Goal: Task Accomplishment & Management: Use online tool/utility

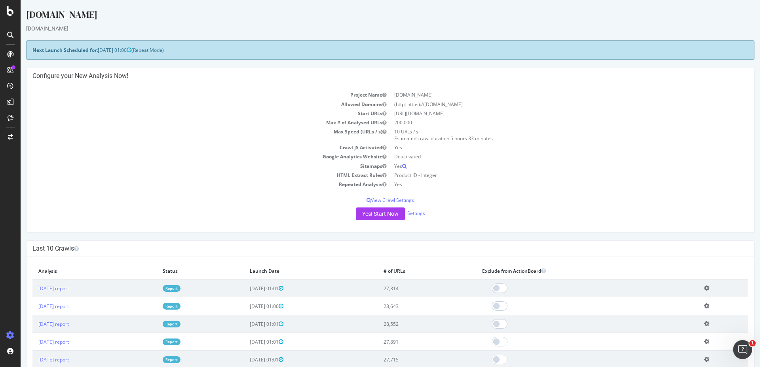
click at [180, 286] on link "Report" at bounding box center [172, 288] width 18 height 7
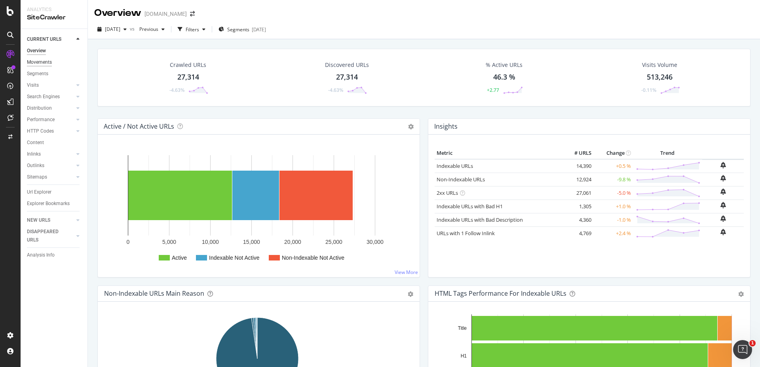
click at [47, 60] on div "Movements" at bounding box center [39, 62] width 25 height 8
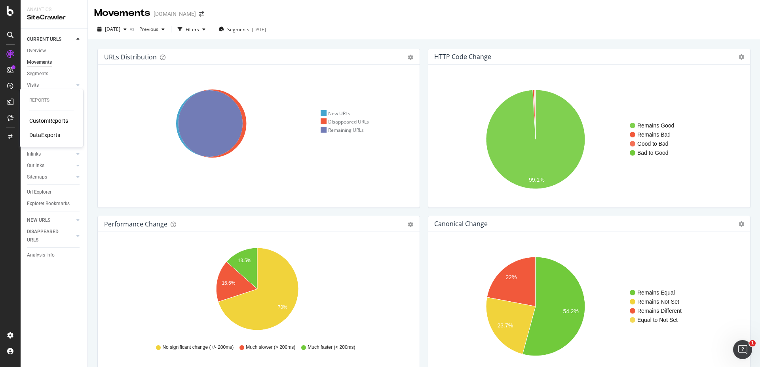
click at [38, 119] on div "CustomReports" at bounding box center [48, 121] width 39 height 8
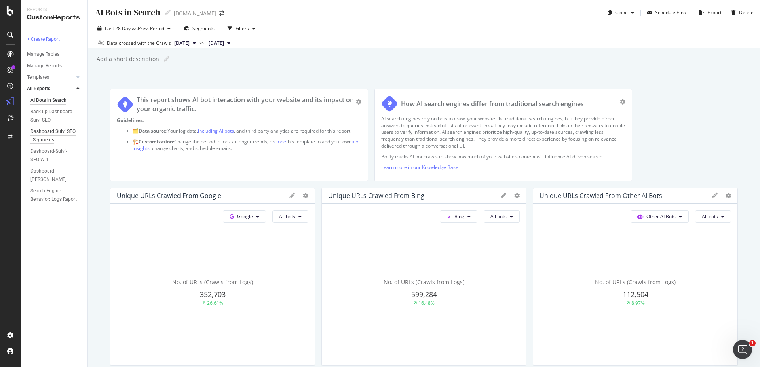
click at [47, 136] on div "Dashboard Suivi SEO - Segments" at bounding box center [53, 135] width 46 height 17
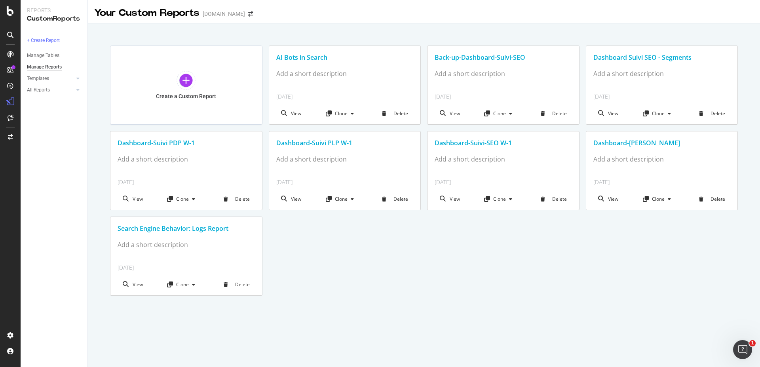
click at [150, 139] on div "Dashboard-Suivi PDP W-1" at bounding box center [186, 143] width 137 height 9
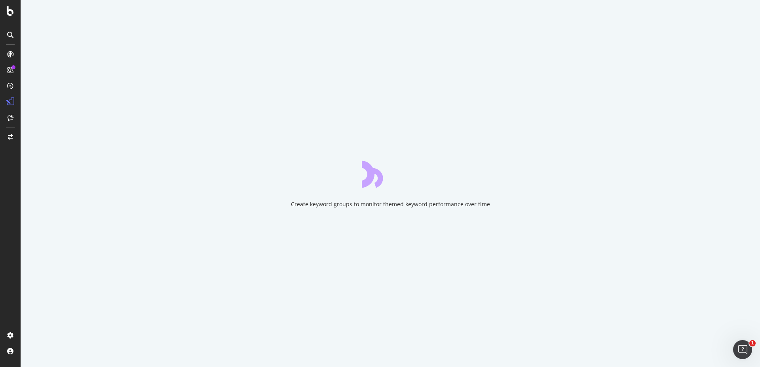
drag, startPoint x: 640, startPoint y: 83, endPoint x: 618, endPoint y: 4, distance: 81.9
click at [640, 82] on div "Create keyword groups to monitor themed keyword performance over time" at bounding box center [390, 183] width 739 height 367
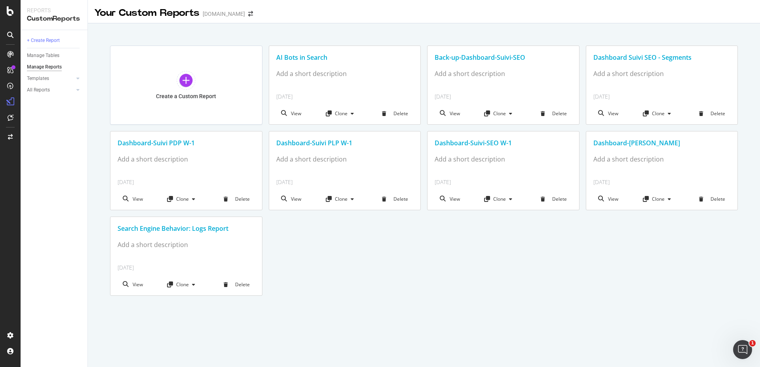
click at [328, 146] on div "Dashboard-Suivi PLP W-1" at bounding box center [344, 143] width 137 height 9
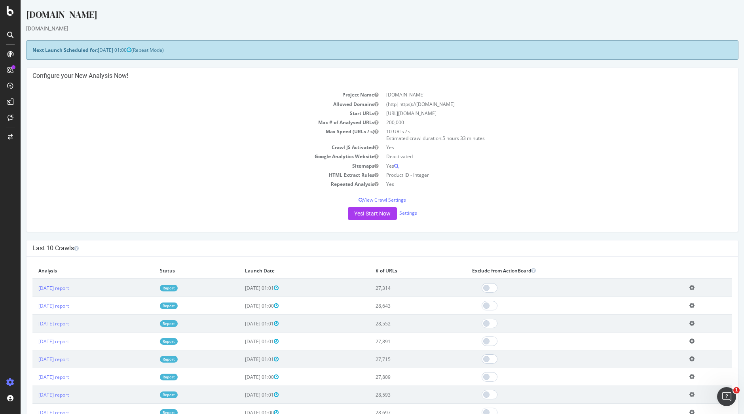
click at [208, 283] on td "Report" at bounding box center [196, 288] width 85 height 18
click at [178, 285] on link "Report" at bounding box center [169, 288] width 18 height 7
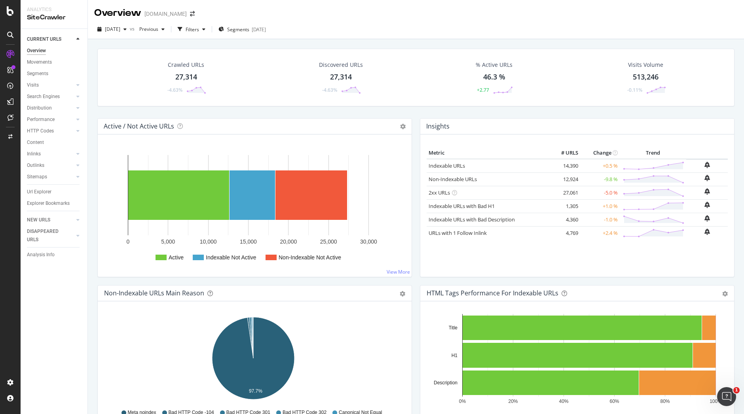
click at [74, 38] on div at bounding box center [78, 39] width 8 height 8
click at [12, 35] on icon at bounding box center [10, 35] width 6 height 6
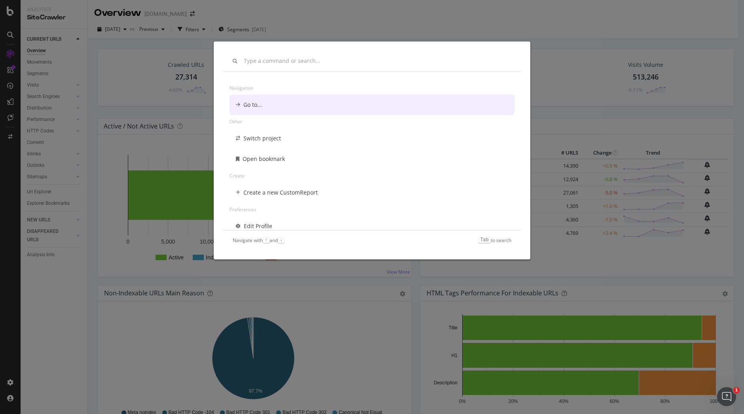
click at [20, 56] on div "Navigation Go to... Other Switch project Open bookmark Create Create a new Cust…" at bounding box center [372, 207] width 744 height 414
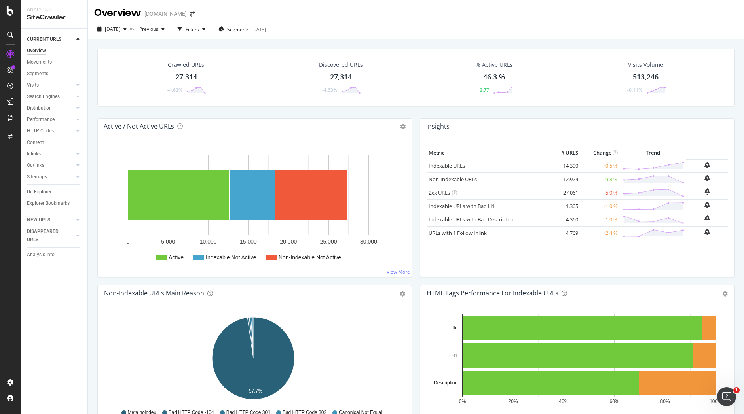
click at [12, 36] on icon at bounding box center [10, 35] width 6 height 6
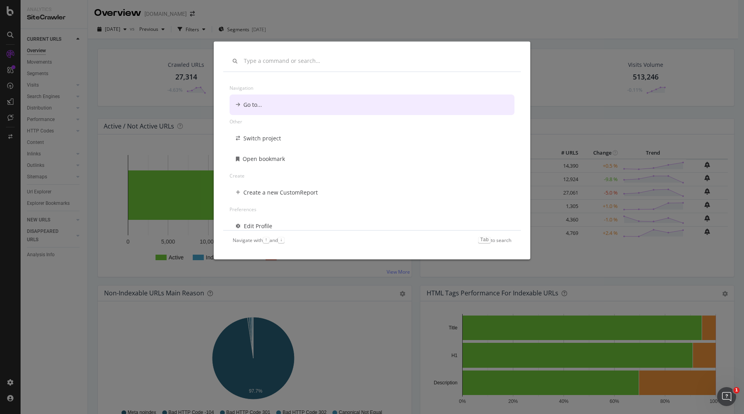
click at [12, 36] on div "Navigation Go to... Other Switch project Open bookmark Create Create a new Cust…" at bounding box center [372, 207] width 744 height 414
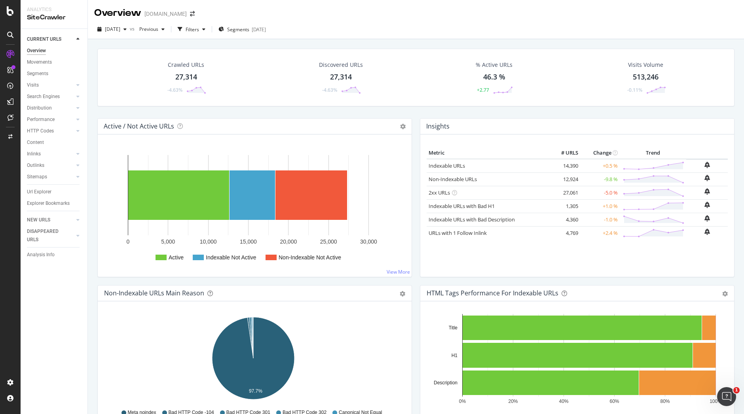
click at [130, 51] on div "Crawled URLs 27,314 -4.63% Discovered URLs 27,314 -4.63% % Active URLs 46.3 % +…" at bounding box center [415, 78] width 637 height 58
click at [9, 13] on icon at bounding box center [10, 10] width 7 height 9
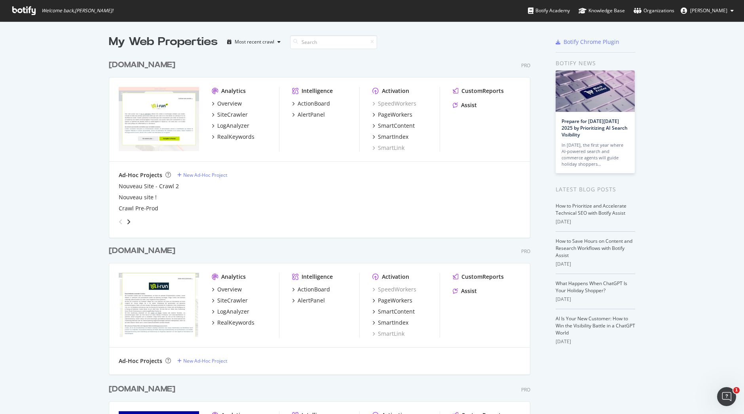
scroll to position [408, 732]
click at [225, 102] on div "Overview" at bounding box center [229, 104] width 25 height 8
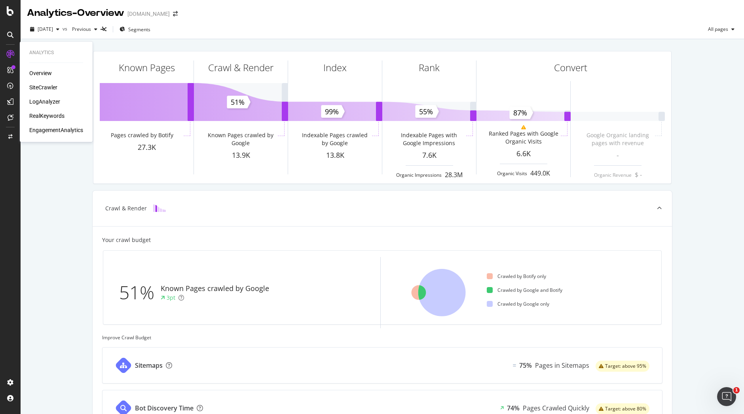
click at [38, 70] on div "Overview" at bounding box center [40, 73] width 23 height 8
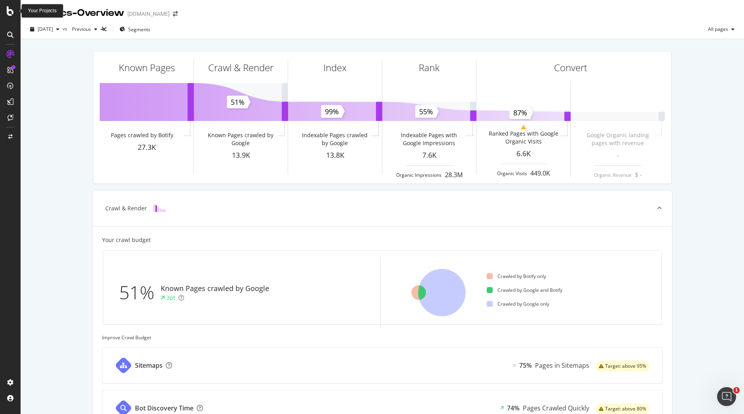
click at [10, 9] on icon at bounding box center [10, 10] width 7 height 9
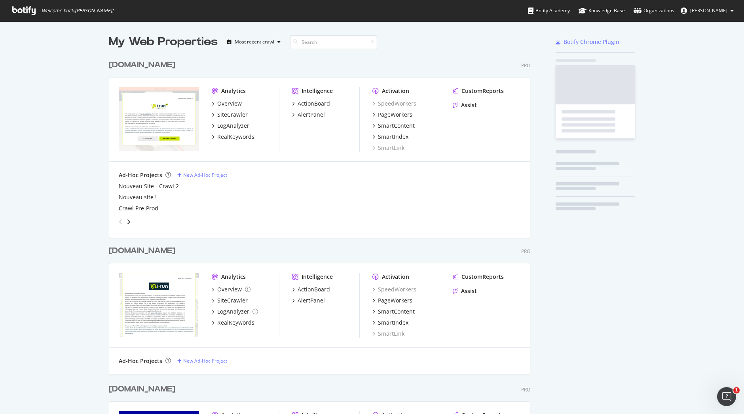
scroll to position [408, 732]
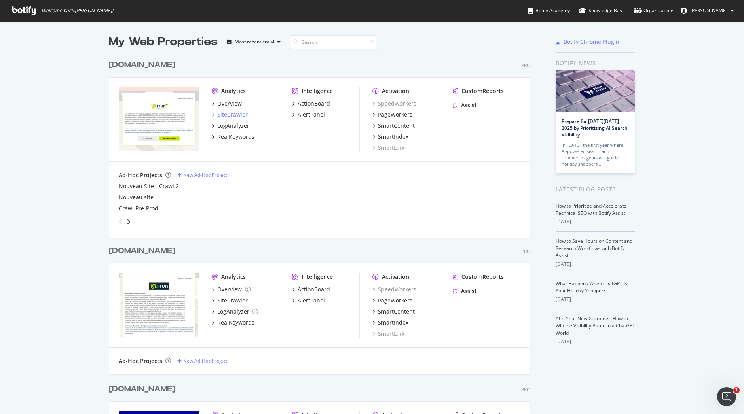
click at [230, 115] on div "SiteCrawler" at bounding box center [232, 115] width 30 height 8
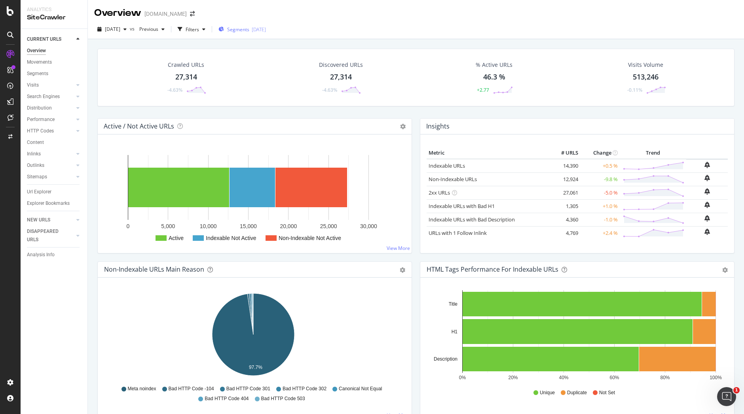
click at [257, 25] on div "Segments 2025-09-23" at bounding box center [241, 29] width 47 height 12
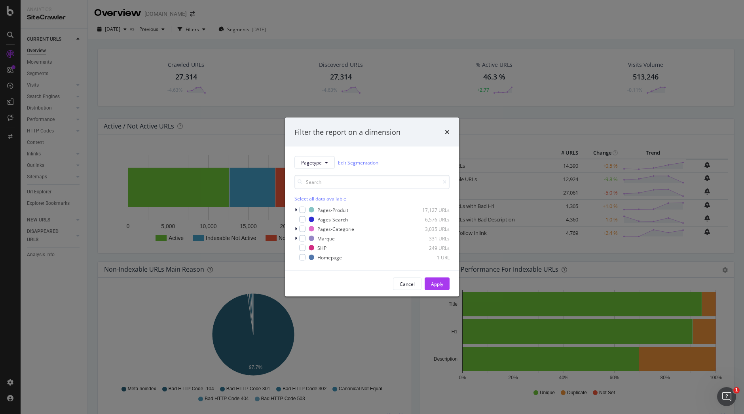
click at [260, 98] on div "Filter the report on a dimension Pagetype Edit Segmentation Select all data ava…" at bounding box center [372, 207] width 744 height 414
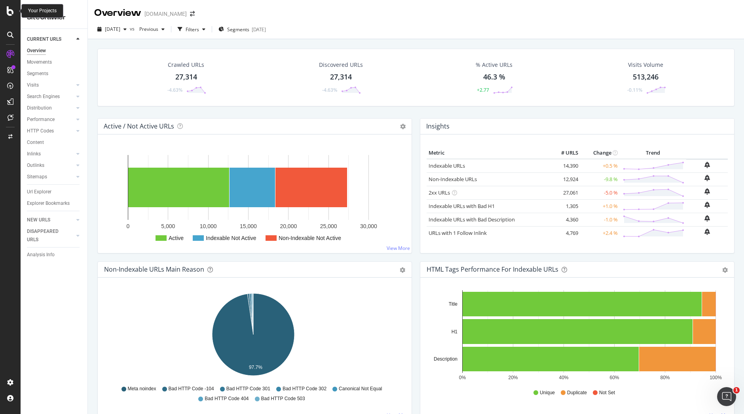
click at [9, 13] on icon at bounding box center [10, 10] width 7 height 9
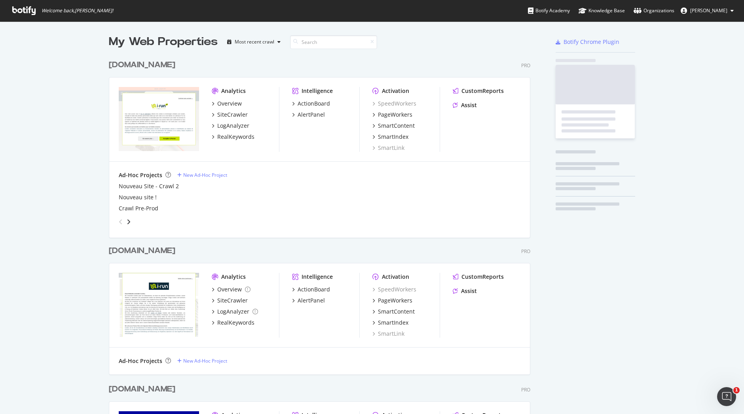
scroll to position [408, 732]
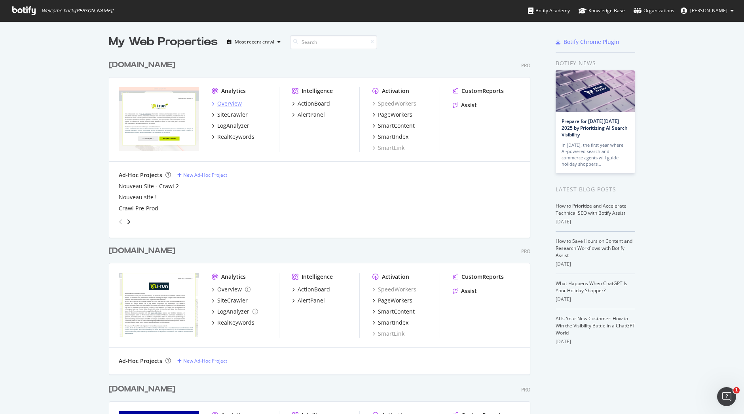
click at [228, 103] on div "Overview" at bounding box center [229, 104] width 25 height 8
click at [192, 174] on div "New Ad-Hoc Project" at bounding box center [205, 175] width 44 height 7
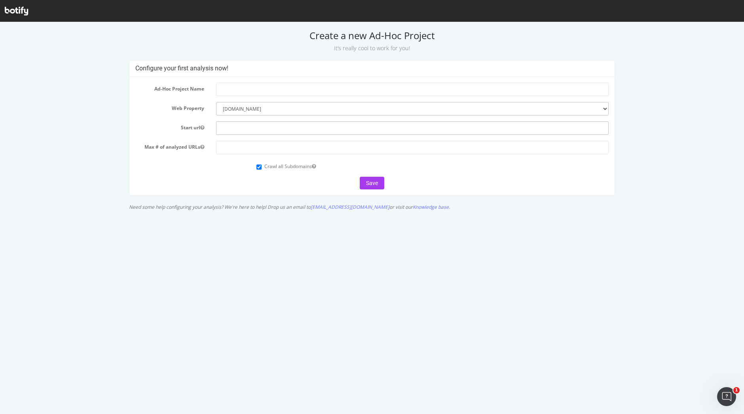
click at [241, 128] on input "text" at bounding box center [412, 128] width 393 height 13
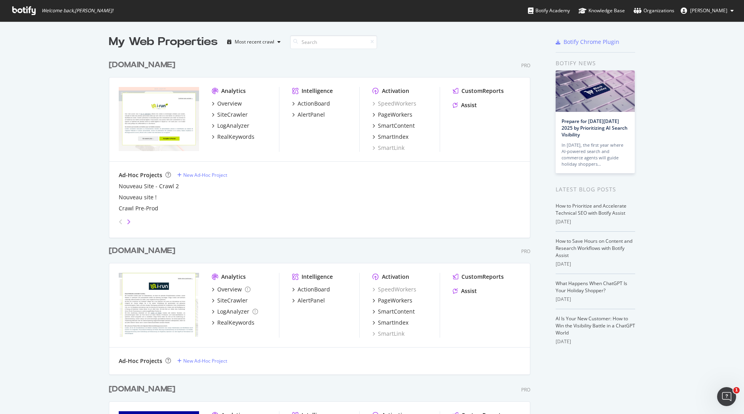
click at [127, 220] on icon "angle-right" at bounding box center [129, 222] width 4 height 6
click at [119, 222] on icon "angle-left" at bounding box center [121, 222] width 4 height 6
click at [221, 103] on div "Overview" at bounding box center [229, 104] width 25 height 8
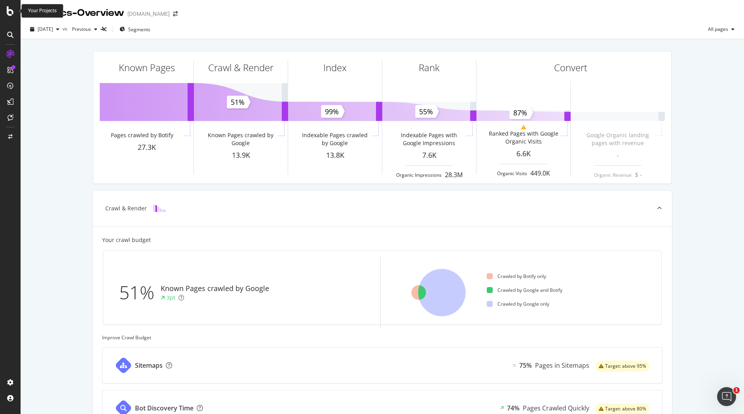
click at [11, 11] on icon at bounding box center [10, 10] width 7 height 9
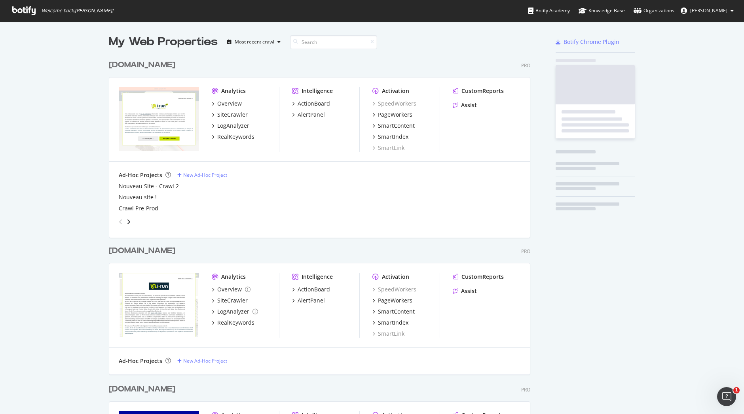
scroll to position [408, 732]
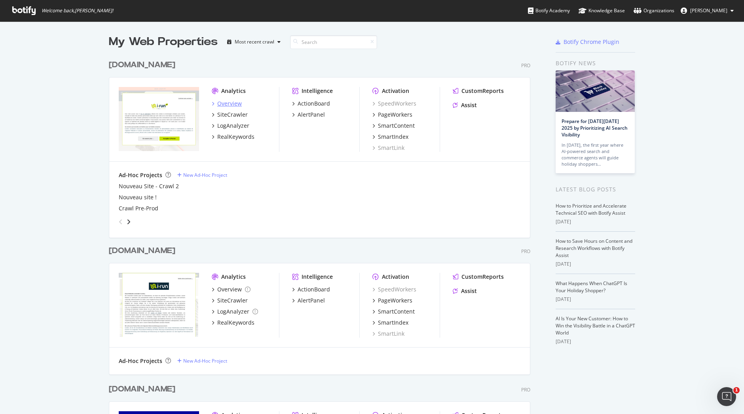
click at [230, 103] on div "Overview" at bounding box center [229, 104] width 25 height 8
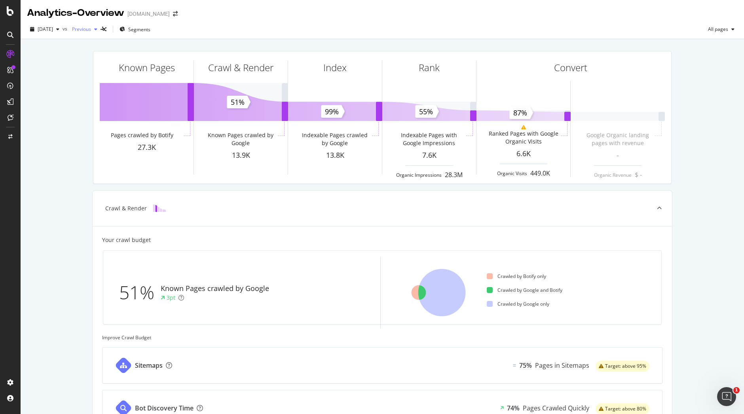
click at [91, 28] on span "Previous" at bounding box center [80, 29] width 22 height 7
click at [7, 16] on div at bounding box center [10, 207] width 21 height 414
click at [12, 11] on icon at bounding box center [10, 10] width 7 height 9
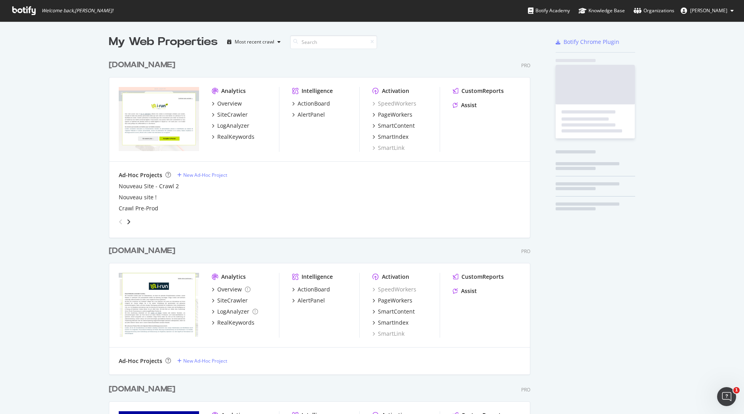
scroll to position [408, 732]
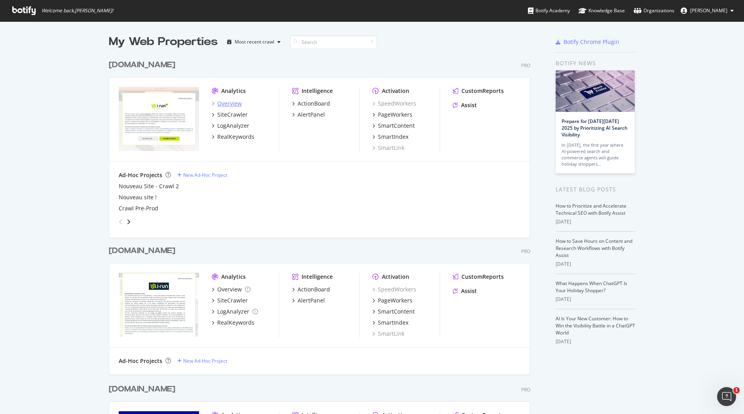
click at [234, 106] on div "Overview" at bounding box center [229, 104] width 25 height 8
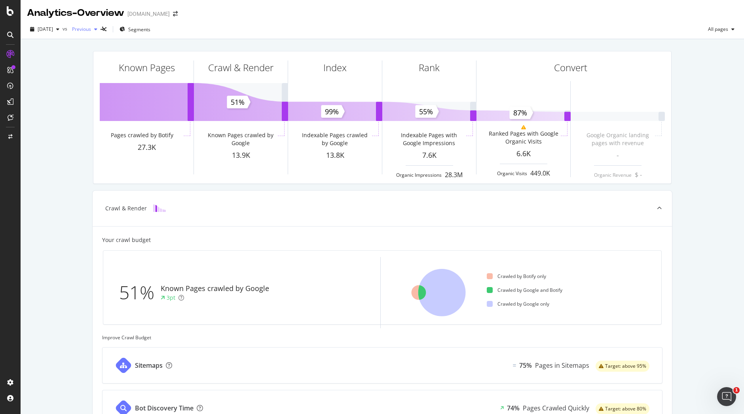
click at [91, 29] on span "Previous" at bounding box center [80, 29] width 22 height 7
click at [140, 12] on div "[DOMAIN_NAME]" at bounding box center [148, 14] width 42 height 8
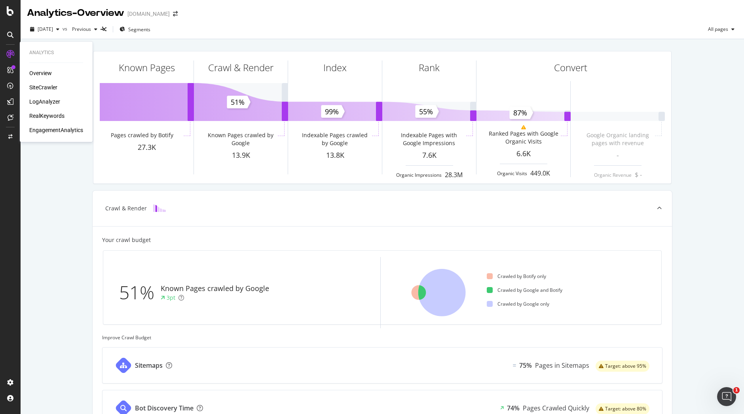
click at [39, 71] on div "Overview" at bounding box center [40, 73] width 23 height 8
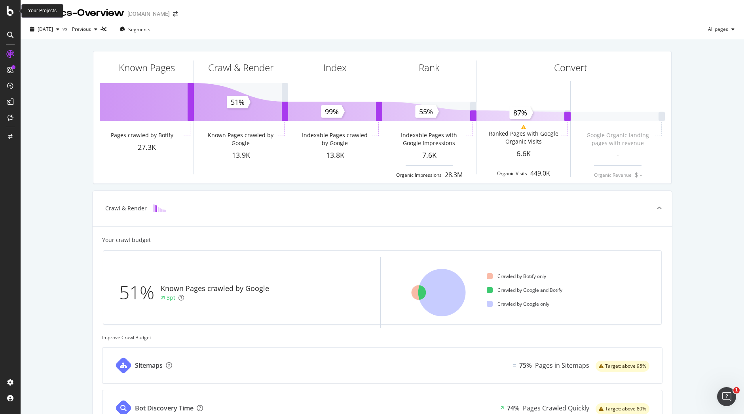
click at [11, 11] on icon at bounding box center [10, 10] width 7 height 9
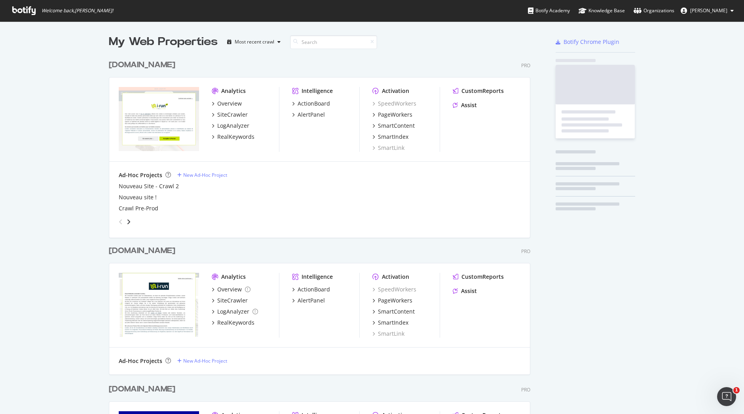
scroll to position [408, 732]
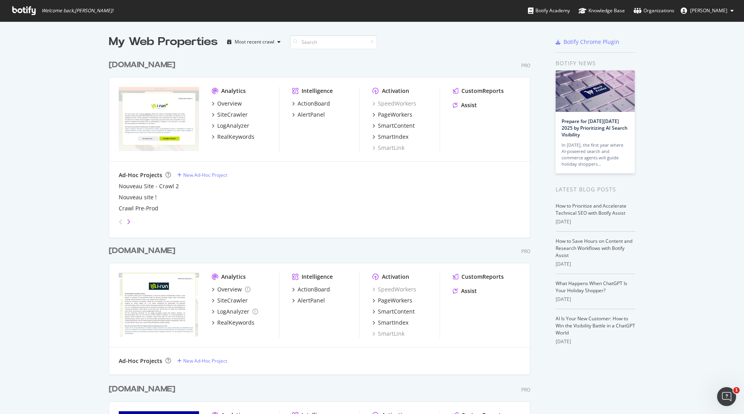
click at [127, 221] on icon "angle-right" at bounding box center [129, 222] width 4 height 6
click at [119, 220] on icon "angle-left" at bounding box center [121, 222] width 4 height 6
click at [268, 40] on div "Most recent crawl" at bounding box center [255, 42] width 40 height 5
click at [24, 11] on icon at bounding box center [23, 10] width 23 height 9
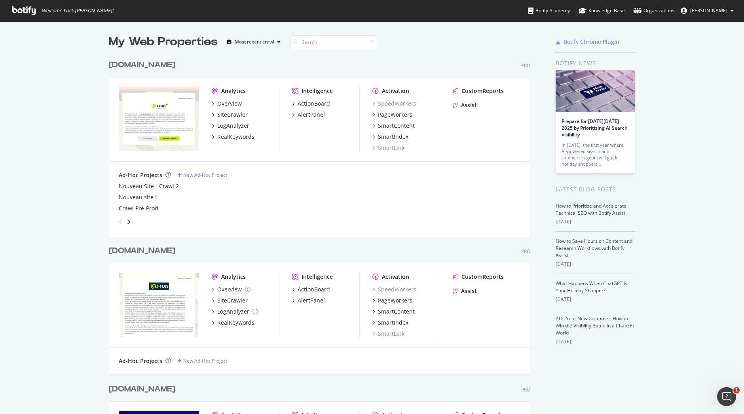
click at [24, 11] on icon at bounding box center [23, 10] width 23 height 9
click at [121, 224] on div "angle-left" at bounding box center [121, 222] width 10 height 13
click at [127, 222] on icon "angle-right" at bounding box center [129, 222] width 4 height 6
click at [34, 12] on icon at bounding box center [23, 10] width 23 height 9
click at [28, 10] on icon at bounding box center [23, 10] width 23 height 9
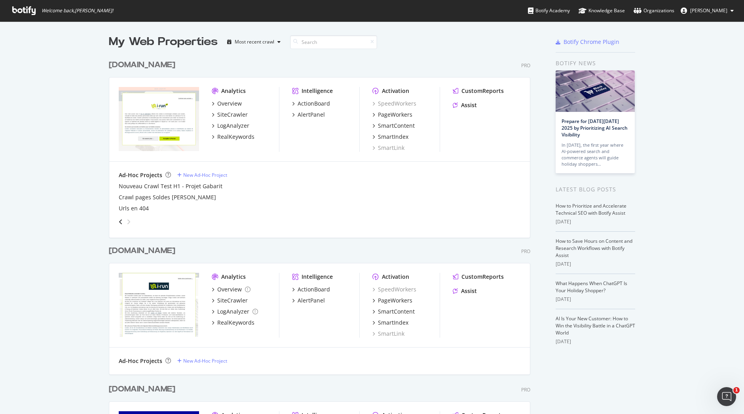
click at [28, 10] on icon at bounding box center [23, 10] width 23 height 9
click at [228, 105] on div "Overview" at bounding box center [229, 104] width 25 height 8
click at [28, 8] on icon at bounding box center [23, 10] width 23 height 9
click at [251, 41] on div "Most recent crawl" at bounding box center [255, 42] width 40 height 5
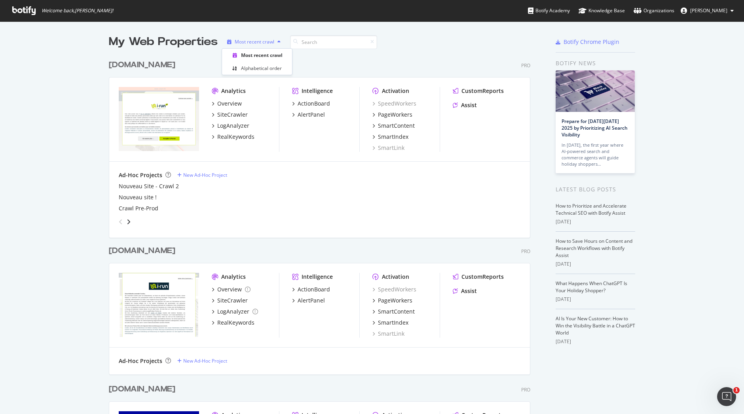
click at [251, 41] on div "Most recent crawl" at bounding box center [255, 42] width 40 height 5
click at [30, 11] on icon at bounding box center [23, 10] width 23 height 9
click at [193, 174] on div "New Ad-Hoc Project" at bounding box center [205, 175] width 44 height 7
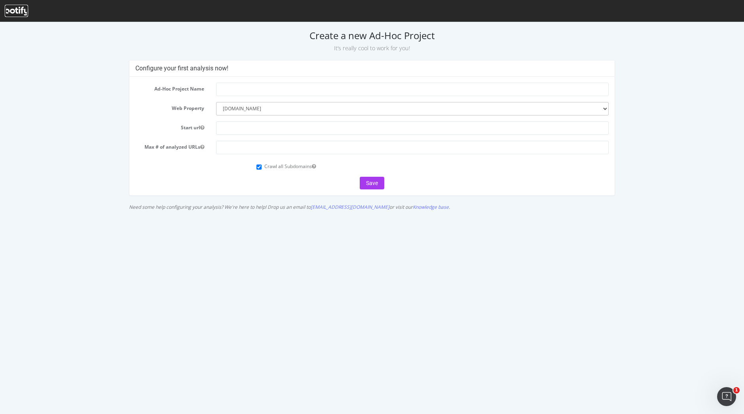
click at [19, 7] on icon at bounding box center [16, 11] width 23 height 9
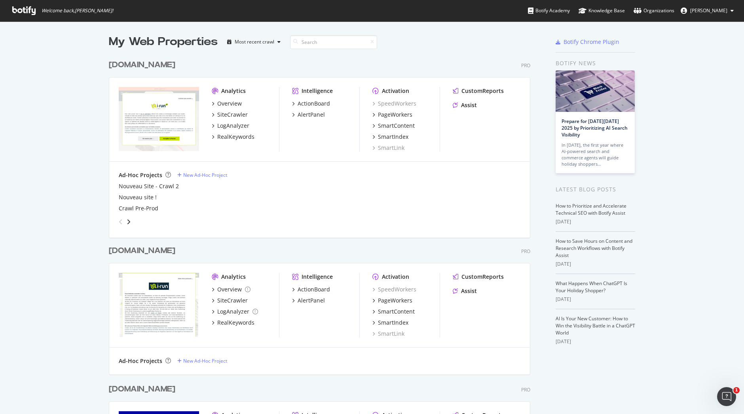
scroll to position [1183, 422]
drag, startPoint x: 523, startPoint y: 65, endPoint x: 119, endPoint y: 63, distance: 404.5
click at [119, 63] on div "[DOMAIN_NAME] Pro" at bounding box center [320, 64] width 422 height 11
click at [119, 63] on div "[DOMAIN_NAME]" at bounding box center [142, 64] width 66 height 11
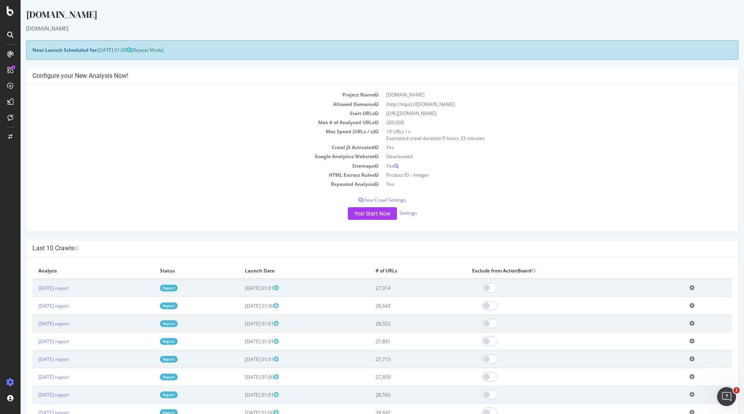
click at [397, 130] on td "10 URLs / s Estimated crawl duration: 5 hours 33 minutes" at bounding box center [557, 135] width 350 height 16
click at [377, 214] on button "Yes! Start Now" at bounding box center [372, 213] width 49 height 13
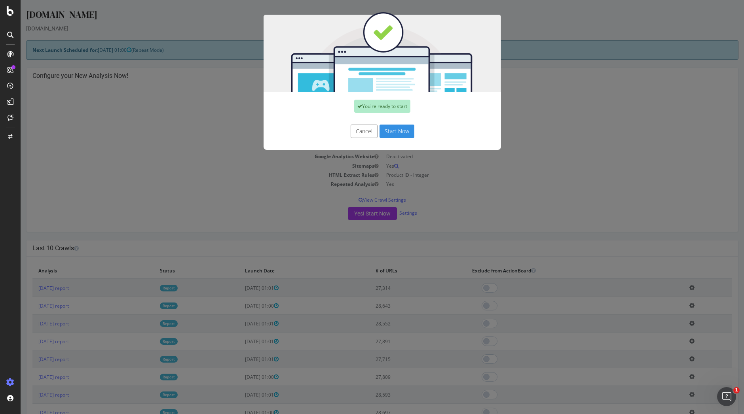
click at [364, 129] on button "Cancel" at bounding box center [364, 131] width 27 height 13
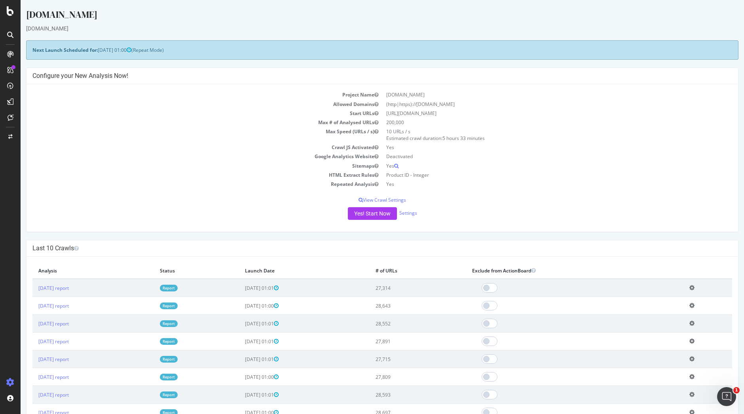
click at [267, 212] on div "Yes! Start Now Settings" at bounding box center [382, 213] width 700 height 13
click at [380, 211] on button "Yes! Start Now" at bounding box center [372, 213] width 49 height 13
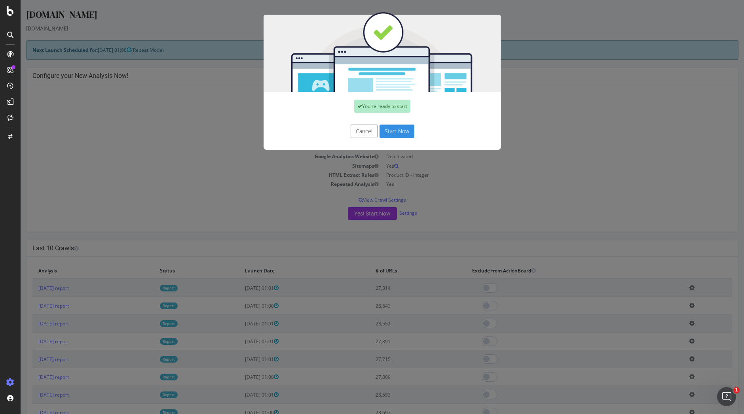
click at [161, 165] on div "You're ready to start Cancel Start Now" at bounding box center [382, 207] width 723 height 414
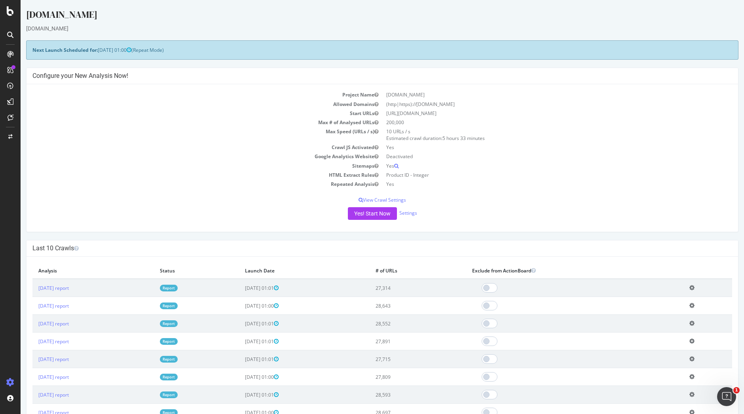
click at [178, 323] on link "Report" at bounding box center [169, 324] width 18 height 7
